Goal: Find specific page/section: Find specific page/section

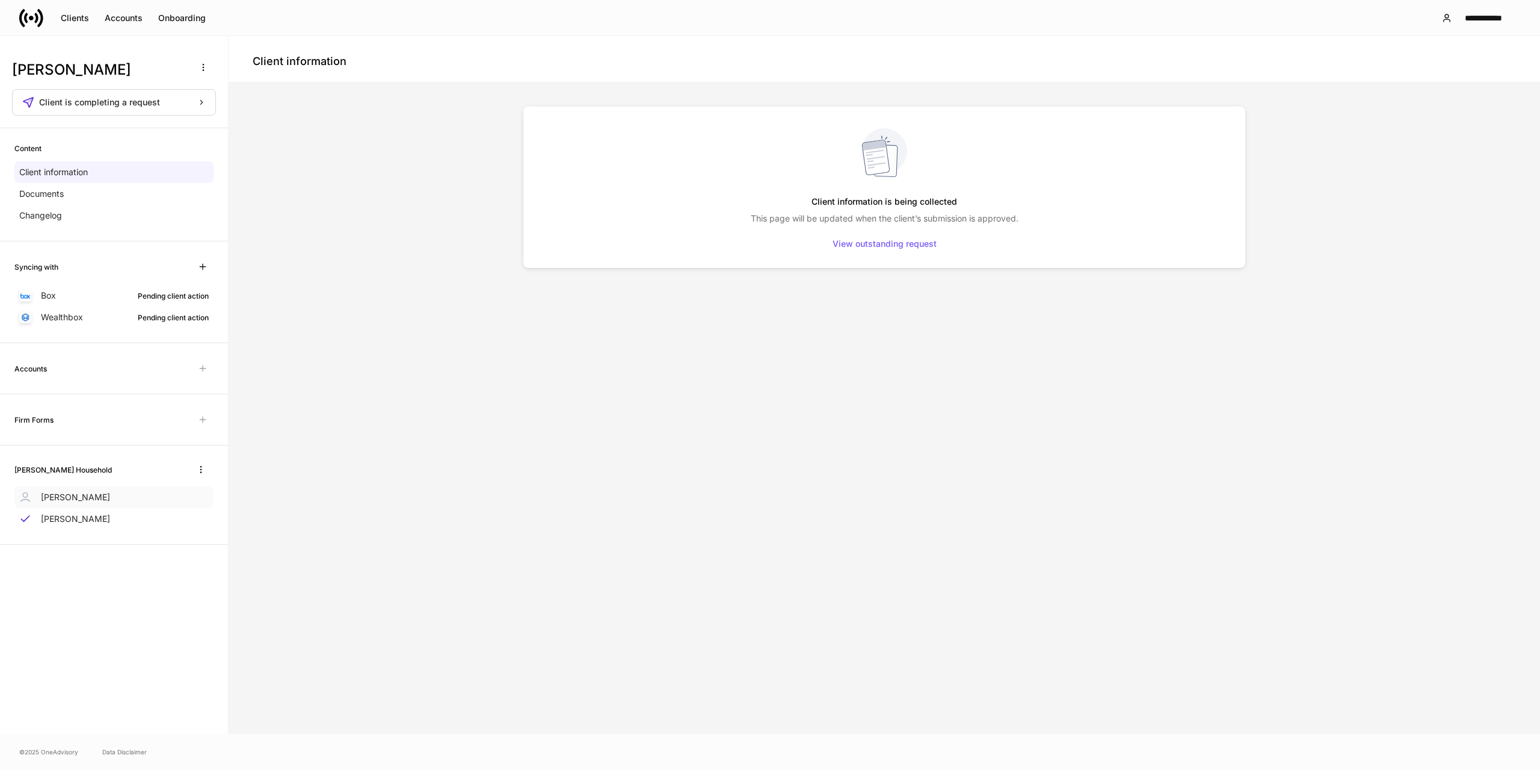
click at [69, 499] on p "[PERSON_NAME]" at bounding box center [75, 497] width 69 height 12
click at [72, 520] on p "[PERSON_NAME]" at bounding box center [75, 519] width 69 height 12
click at [82, 499] on p "[PERSON_NAME]" at bounding box center [75, 497] width 69 height 12
click at [80, 520] on p "[PERSON_NAME]" at bounding box center [75, 519] width 69 height 12
click at [80, 494] on p "[PERSON_NAME]" at bounding box center [75, 497] width 69 height 12
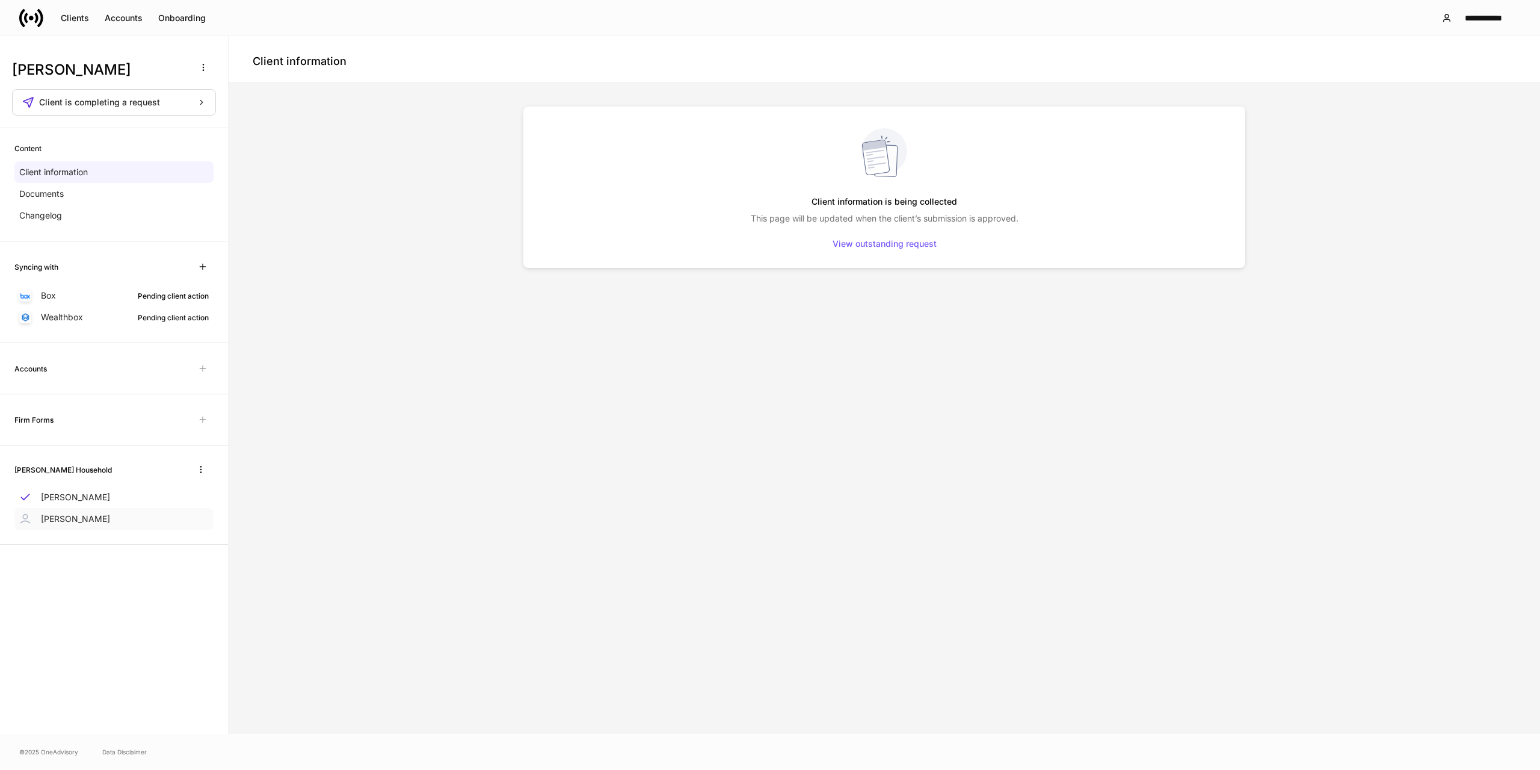
click at [83, 519] on p "[PERSON_NAME]" at bounding box center [75, 519] width 69 height 12
click at [96, 498] on p "[PERSON_NAME]" at bounding box center [75, 497] width 69 height 12
